Goal: Communication & Community: Connect with others

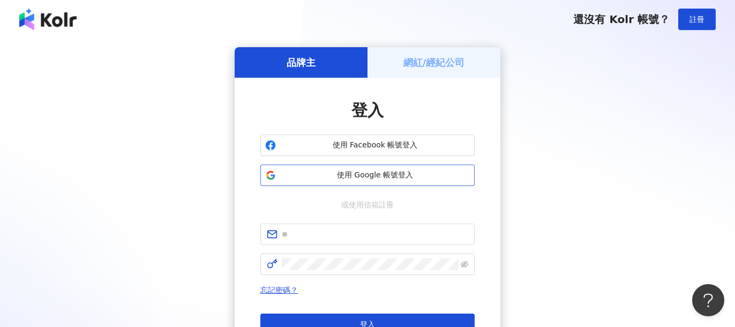
click at [328, 171] on span "使用 Google 帳號登入" at bounding box center [375, 175] width 190 height 11
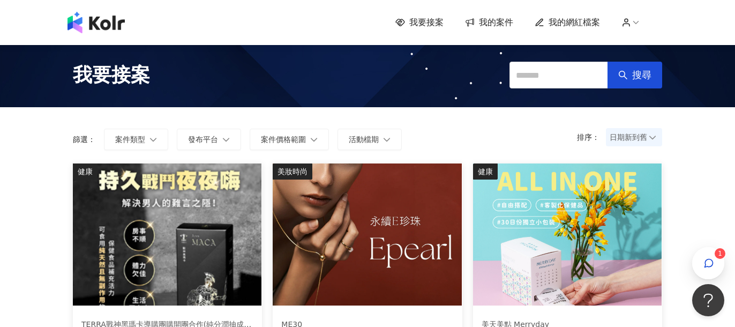
click at [496, 21] on span "我的案件" at bounding box center [496, 23] width 34 height 12
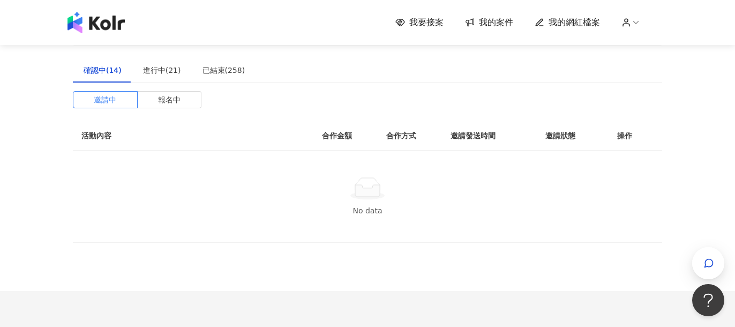
click at [416, 21] on span "我要接案" at bounding box center [426, 23] width 34 height 12
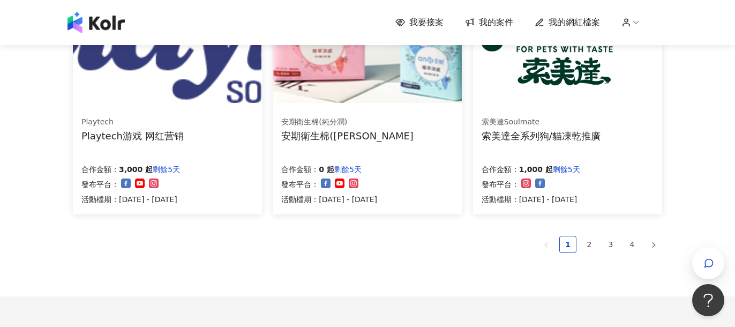
scroll to position [806, 0]
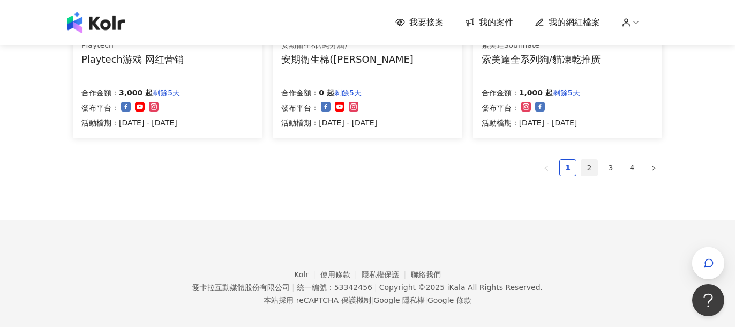
click at [583, 164] on link "2" at bounding box center [589, 168] width 16 height 16
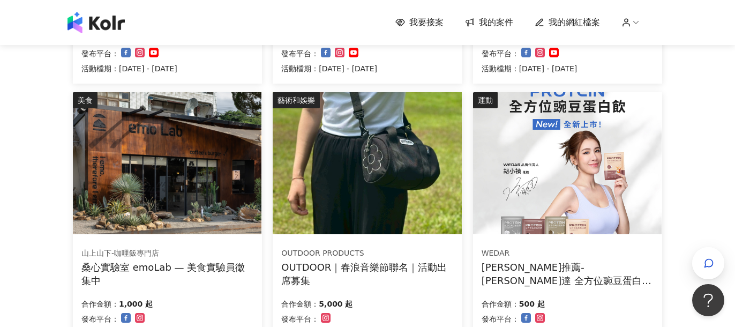
scroll to position [597, 0]
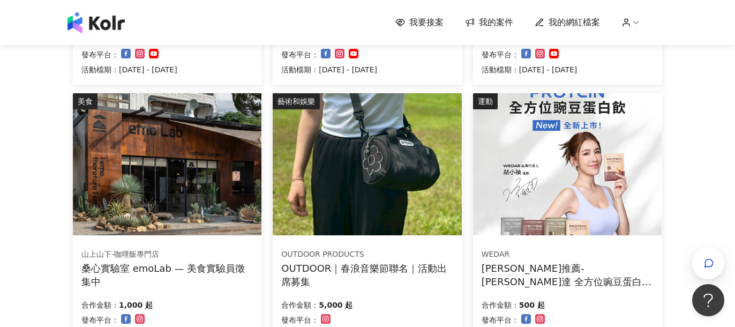
click at [411, 193] on img at bounding box center [367, 164] width 189 height 142
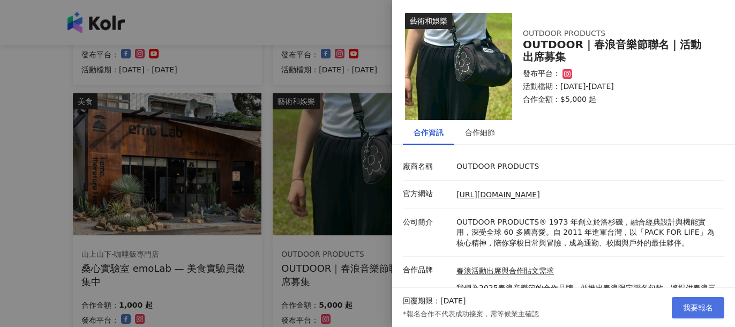
click at [685, 304] on span "我要報名" at bounding box center [698, 307] width 30 height 9
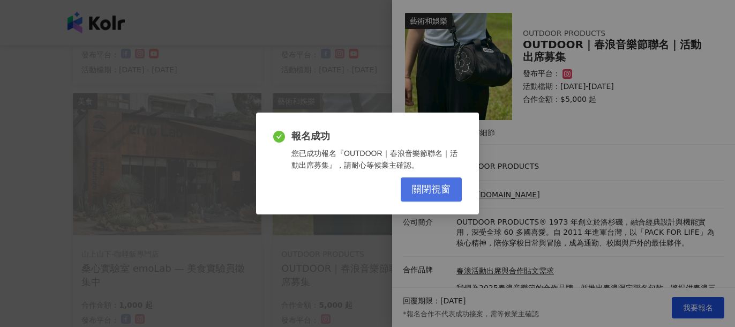
click at [425, 184] on span "關閉視窗" at bounding box center [431, 190] width 39 height 12
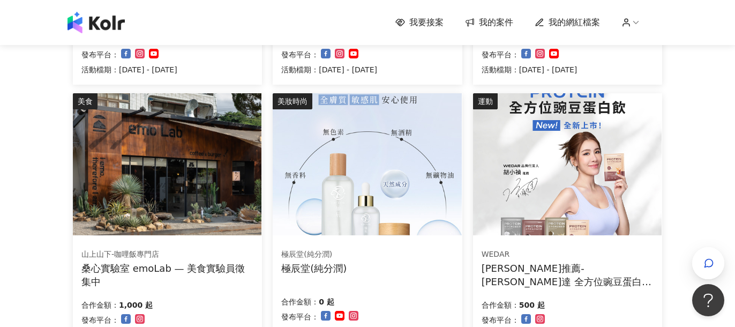
click at [236, 193] on img at bounding box center [167, 164] width 189 height 142
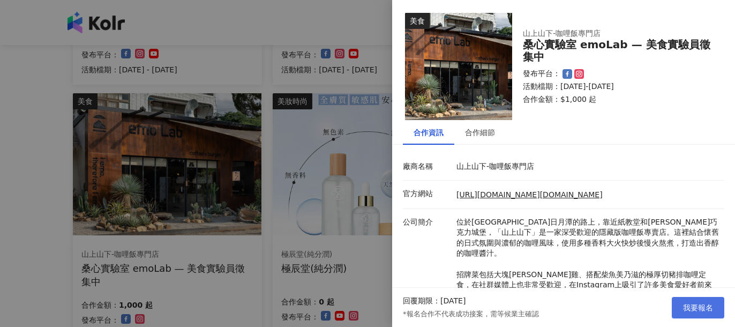
click at [697, 304] on span "我要報名" at bounding box center [698, 307] width 30 height 9
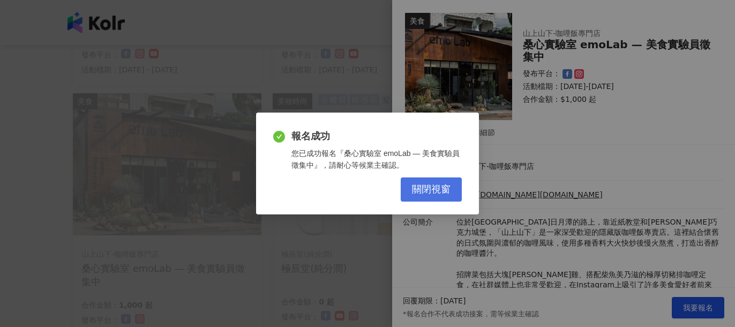
click at [440, 189] on span "關閉視窗" at bounding box center [431, 190] width 39 height 12
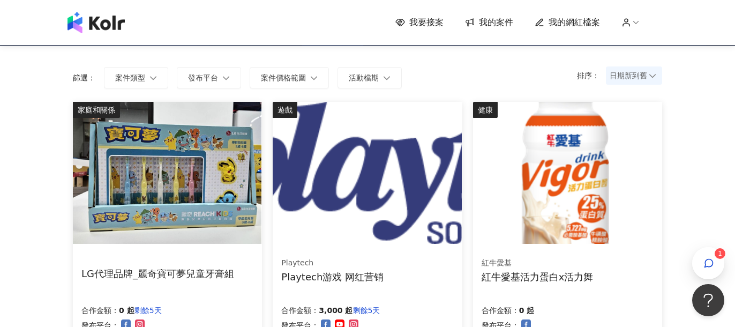
scroll to position [146, 0]
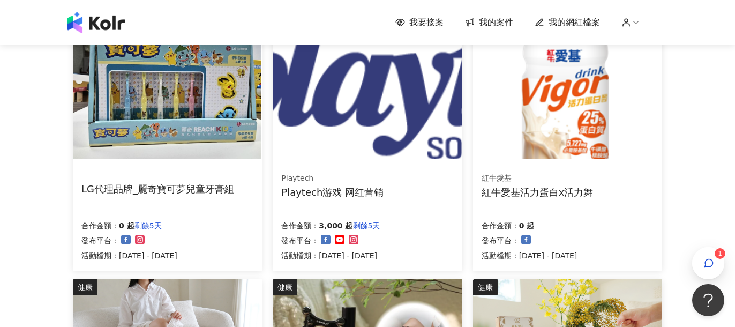
click at [560, 114] on img at bounding box center [567, 88] width 189 height 142
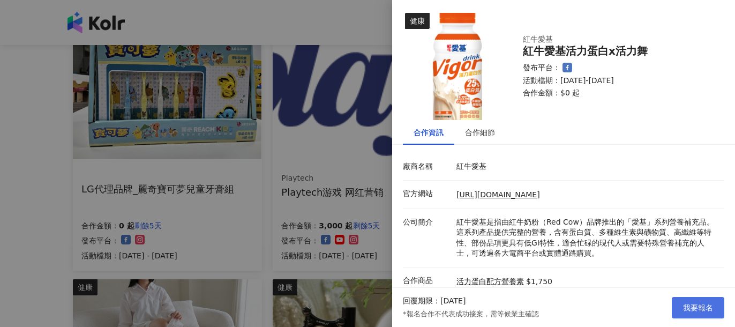
click at [697, 307] on span "我要報名" at bounding box center [698, 307] width 30 height 9
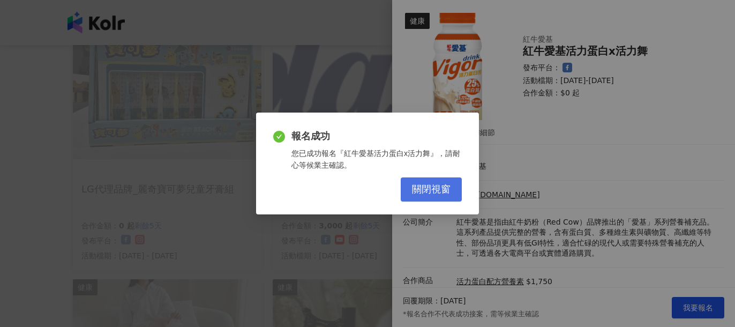
click at [447, 200] on button "關閉視窗" at bounding box center [431, 189] width 61 height 24
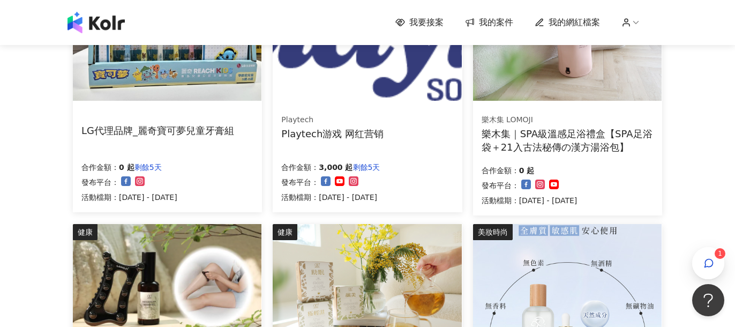
scroll to position [87, 0]
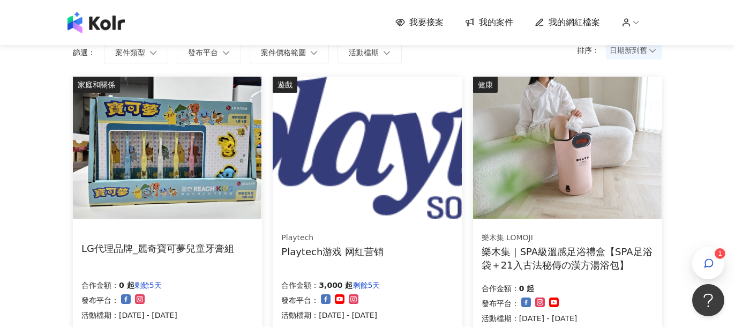
click at [549, 157] on img at bounding box center [567, 148] width 189 height 142
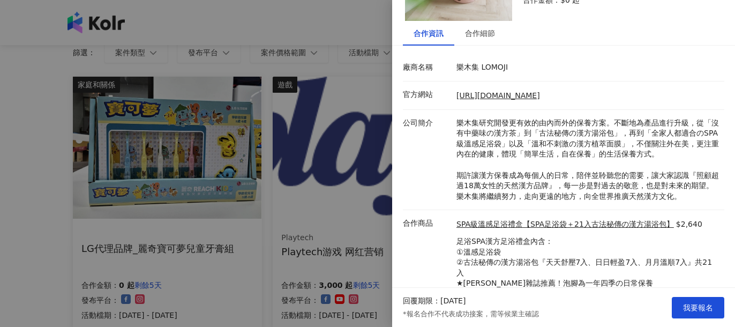
scroll to position [135, 0]
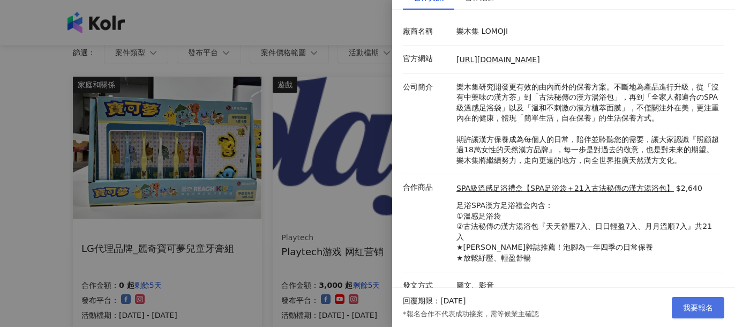
click at [679, 301] on button "我要報名" at bounding box center [698, 307] width 52 height 21
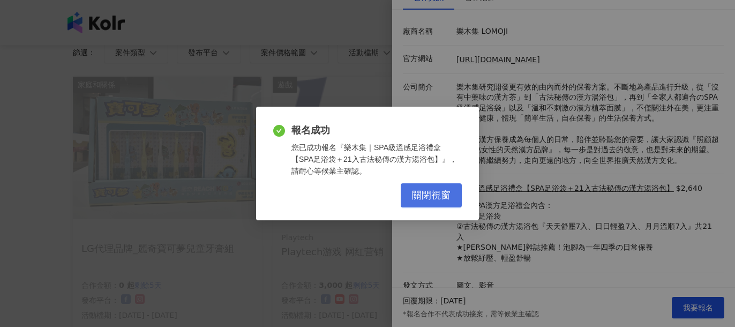
click at [420, 189] on button "關閉視窗" at bounding box center [431, 195] width 61 height 24
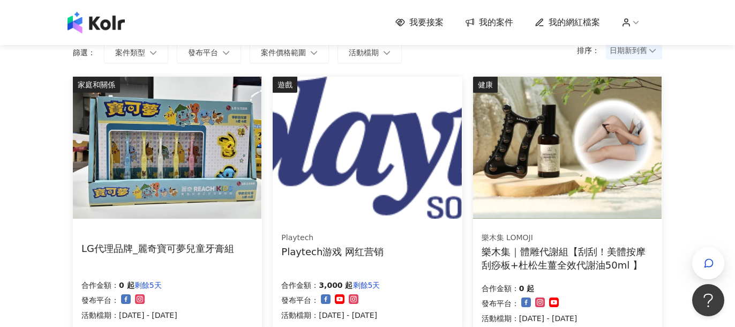
scroll to position [0, 0]
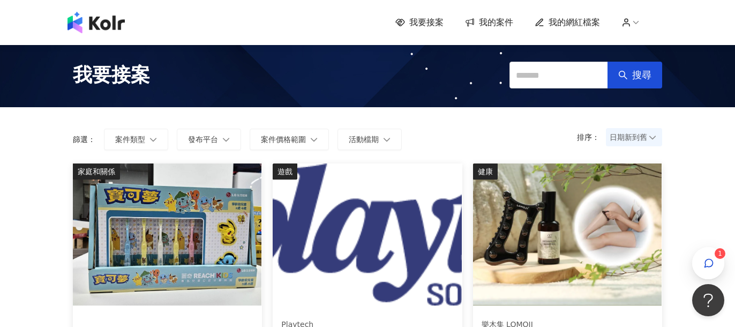
click at [491, 27] on span "我的案件" at bounding box center [496, 23] width 34 height 12
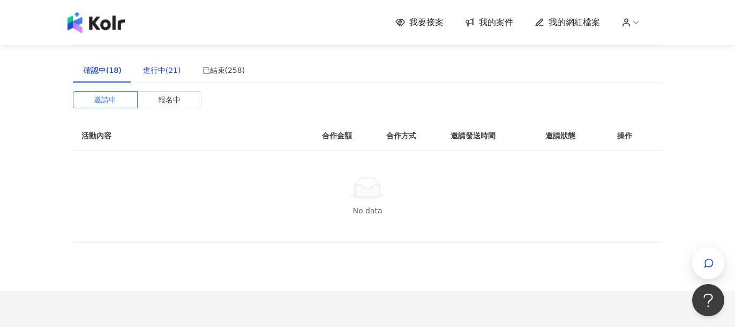
click at [168, 73] on div "進行中(21)" at bounding box center [162, 70] width 38 height 12
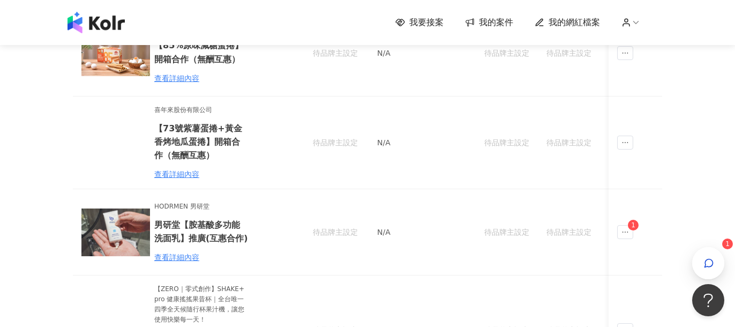
scroll to position [176, 0]
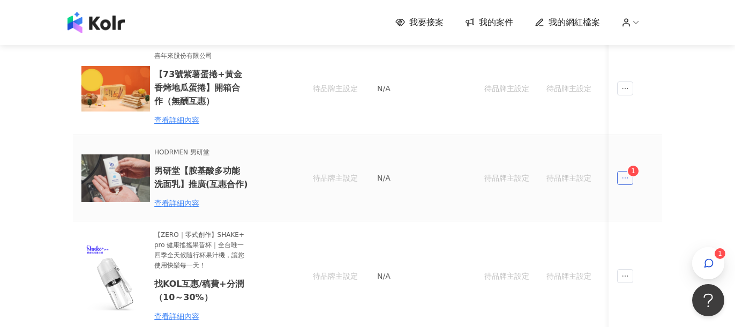
click at [622, 179] on icon "ellipsis" at bounding box center [624, 177] width 7 height 7
click at [649, 221] on div "傳訊 1" at bounding box center [645, 226] width 41 height 12
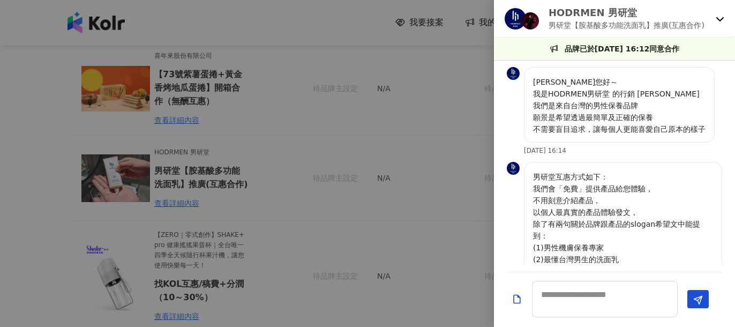
scroll to position [886, 0]
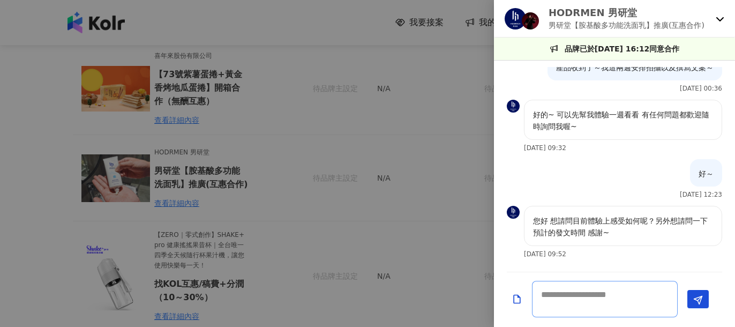
click at [593, 300] on textarea at bounding box center [605, 299] width 146 height 36
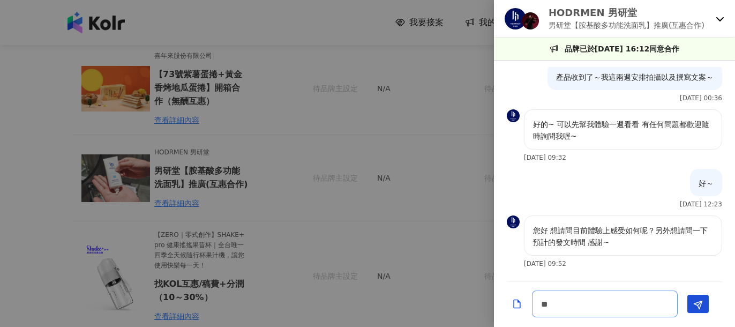
type textarea "***"
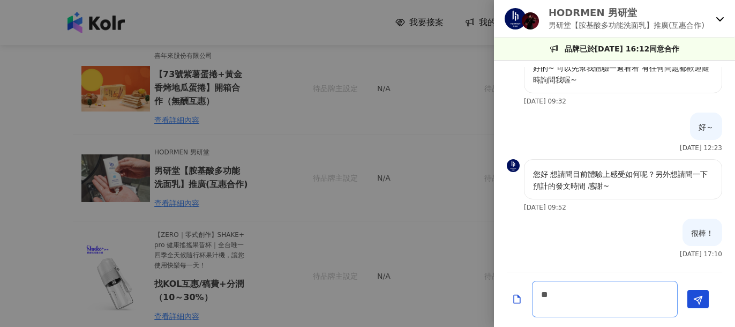
scroll to position [923, 0]
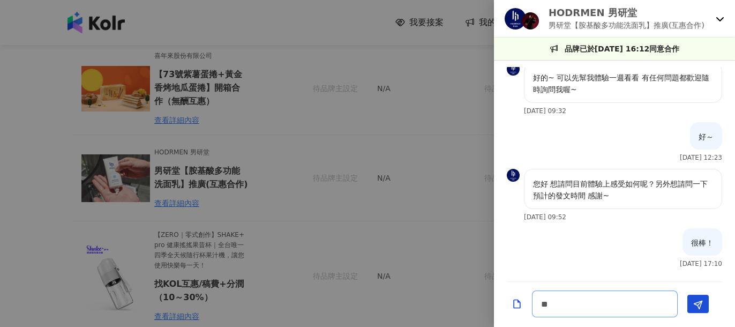
type textarea "*"
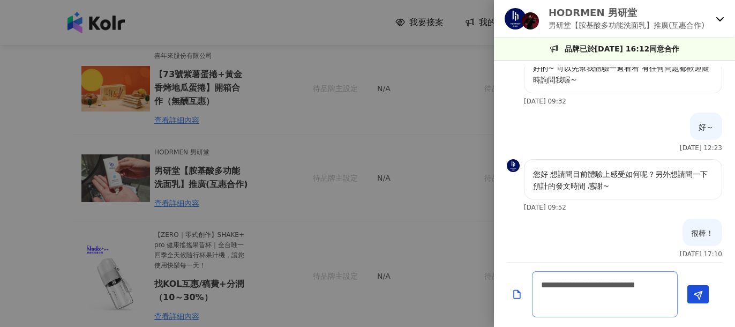
scroll to position [942, 0]
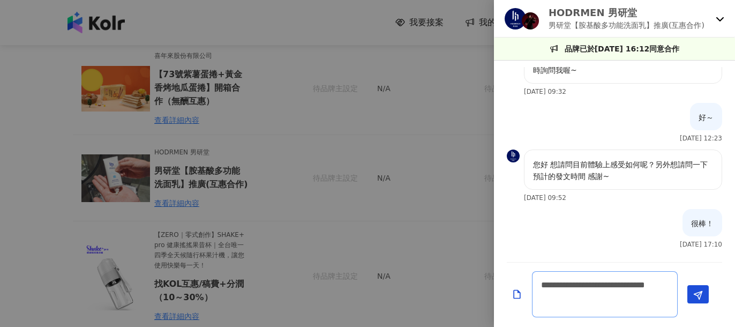
type textarea "**********"
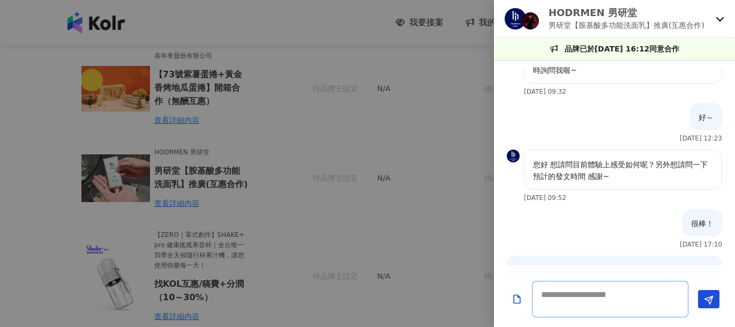
scroll to position [991, 0]
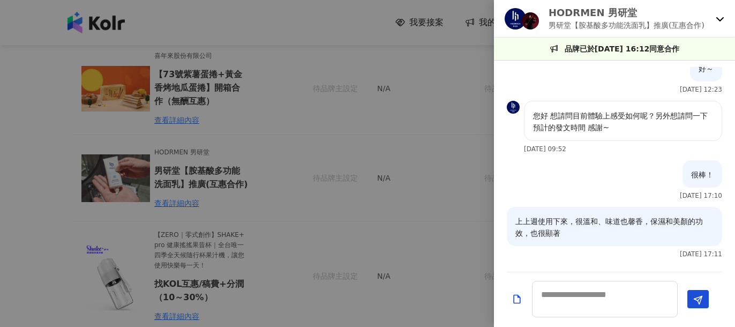
click at [428, 268] on div at bounding box center [367, 163] width 735 height 327
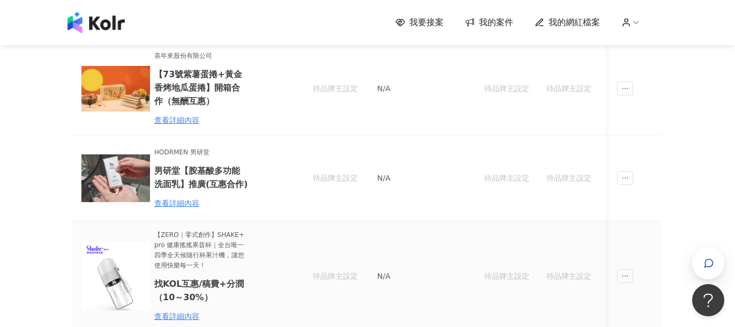
scroll to position [124, 0]
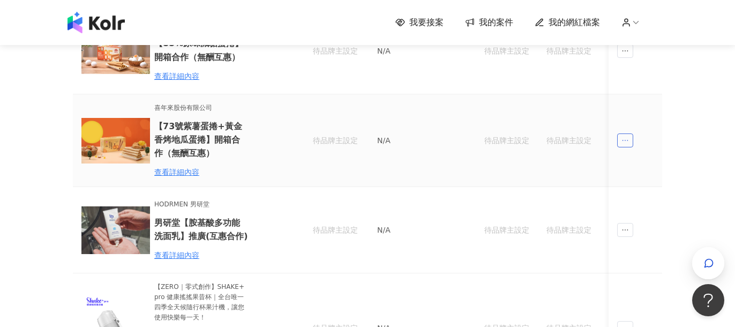
click at [623, 139] on icon "ellipsis" at bounding box center [624, 140] width 7 height 7
click at [643, 182] on li "傳訊" at bounding box center [644, 188] width 50 height 21
click at [618, 141] on span "ellipsis" at bounding box center [625, 140] width 16 height 14
click at [639, 186] on div "傳訊" at bounding box center [643, 189] width 37 height 12
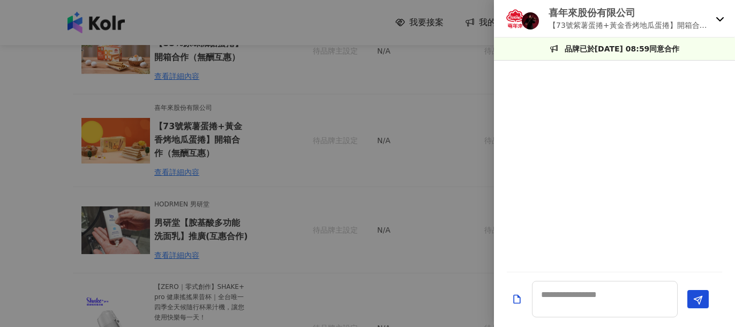
click at [462, 202] on div at bounding box center [367, 163] width 735 height 327
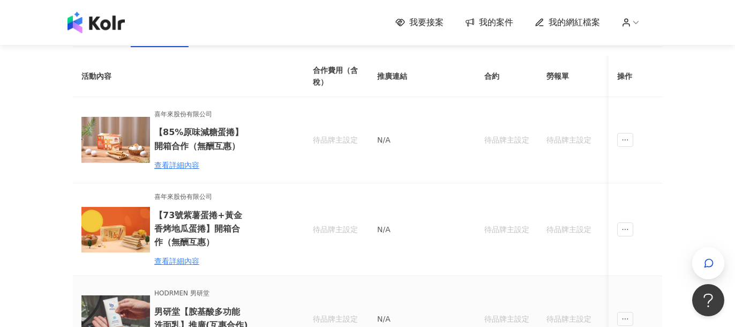
scroll to position [5, 0]
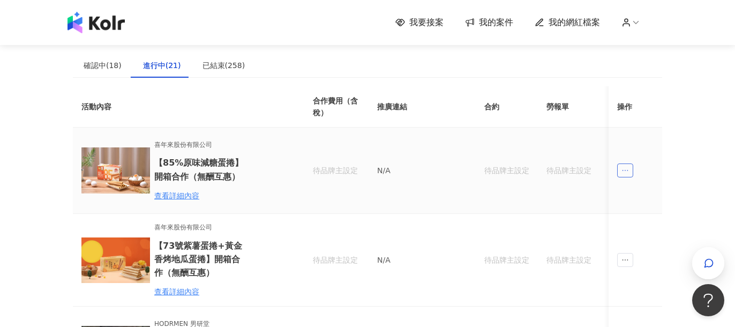
click at [622, 168] on icon "ellipsis" at bounding box center [624, 170] width 7 height 7
click at [647, 218] on div "傳訊" at bounding box center [643, 219] width 37 height 12
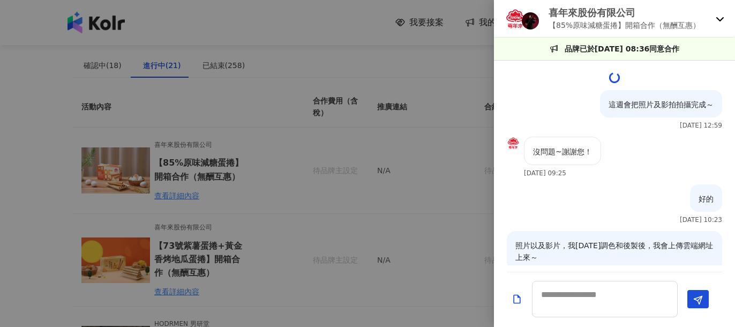
scroll to position [1054, 0]
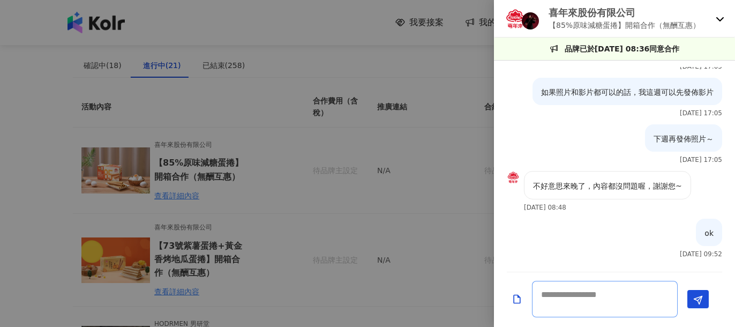
click at [593, 299] on textarea at bounding box center [605, 299] width 146 height 36
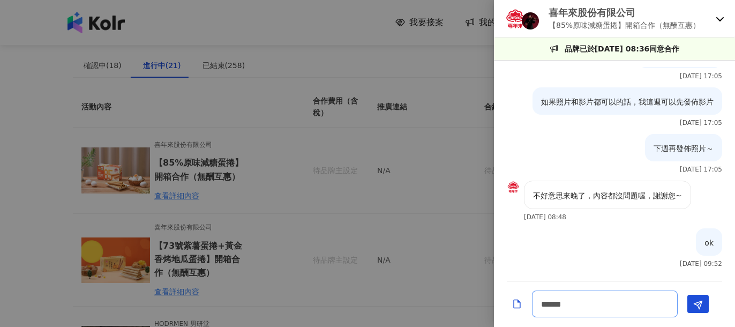
type textarea "*****"
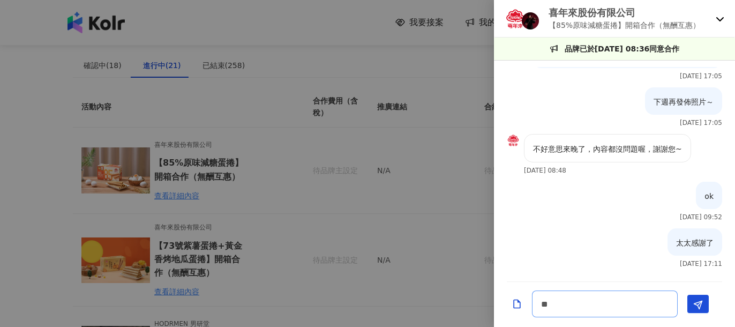
scroll to position [1091, 0]
type textarea "*********"
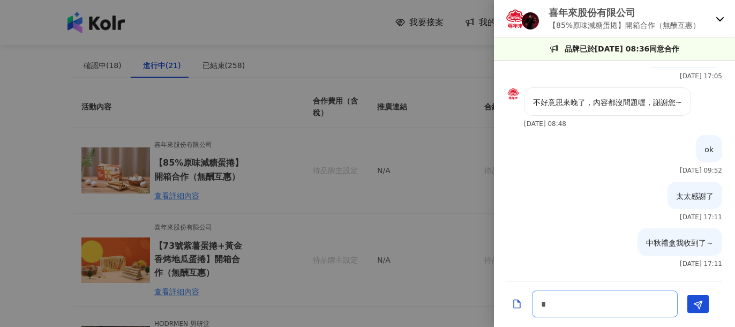
scroll to position [1138, 0]
type textarea "*****"
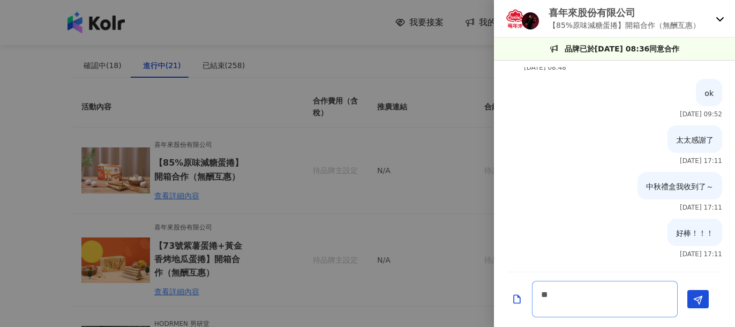
scroll to position [1185, 0]
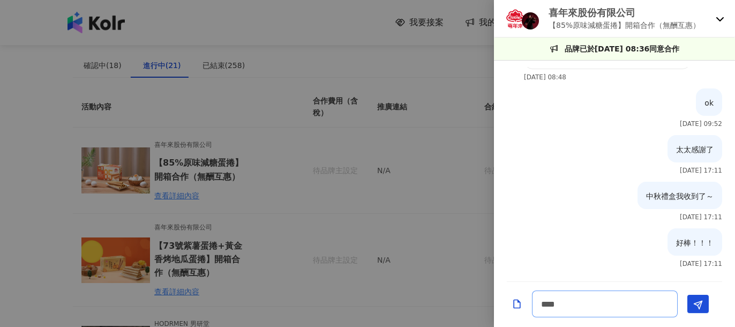
type textarea "******"
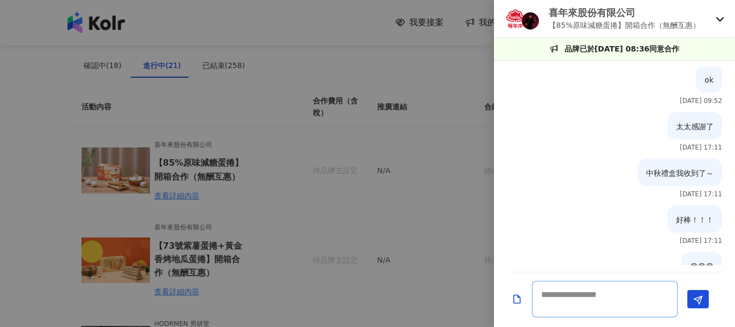
scroll to position [1241, 0]
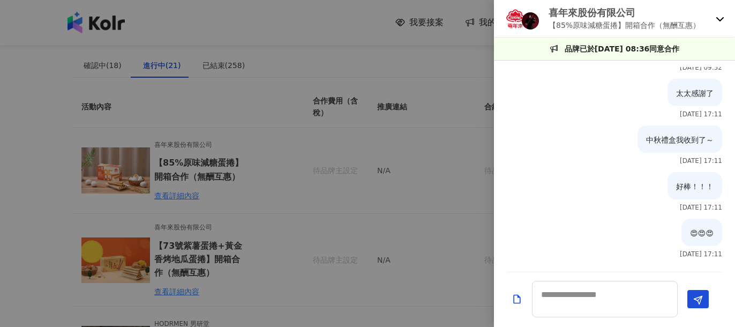
click at [449, 268] on div at bounding box center [367, 163] width 735 height 327
